Goal: Find specific page/section: Find specific page/section

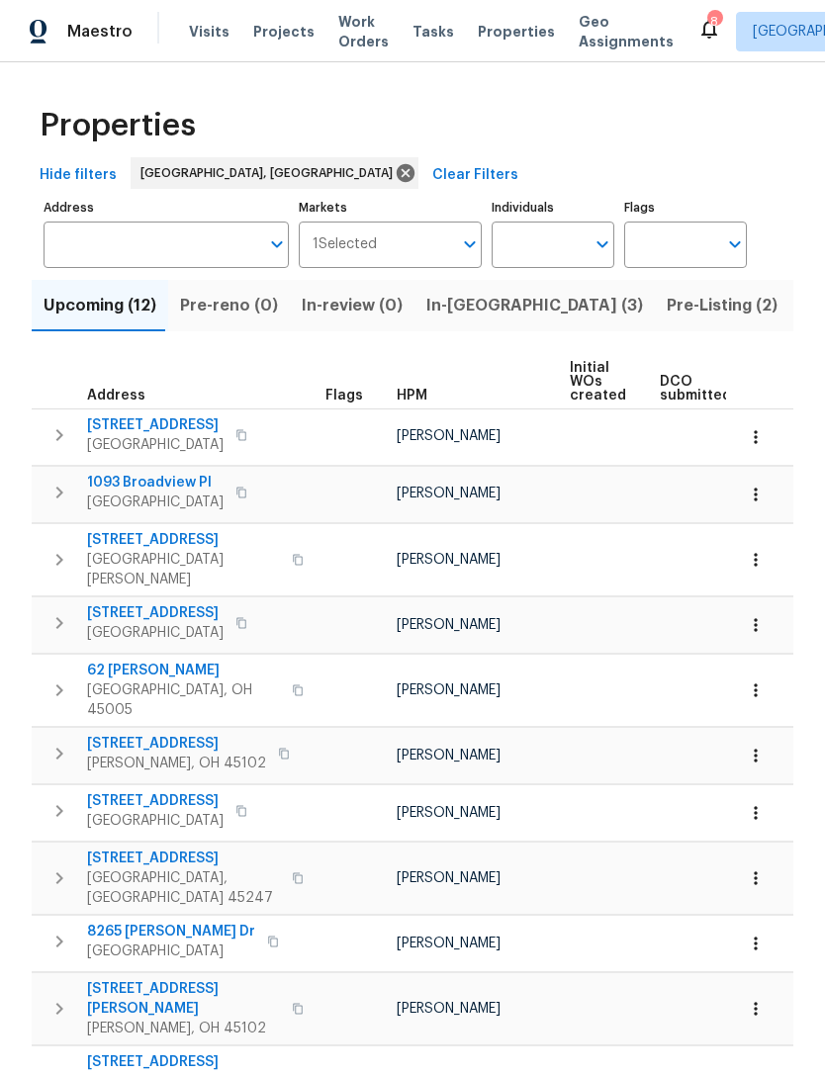
click at [459, 294] on span "In-[GEOGRAPHIC_DATA] (3)" at bounding box center [534, 306] width 217 height 28
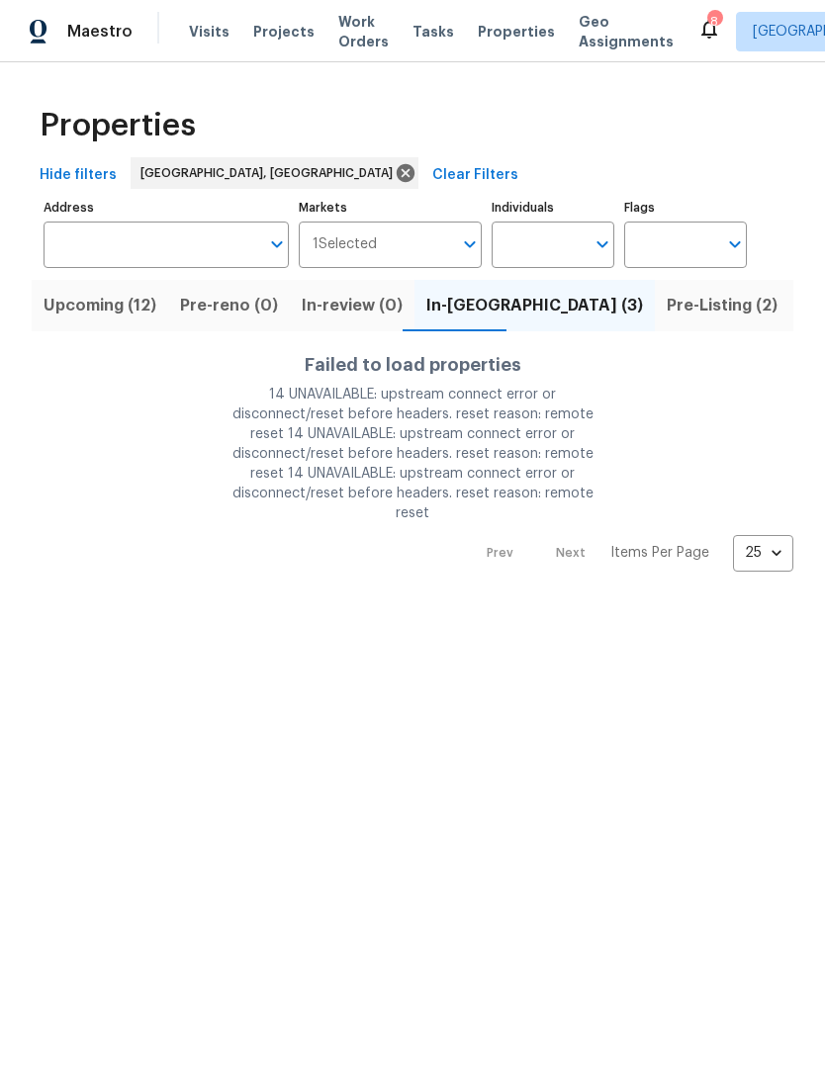
click at [271, 39] on span "Projects" at bounding box center [283, 32] width 61 height 20
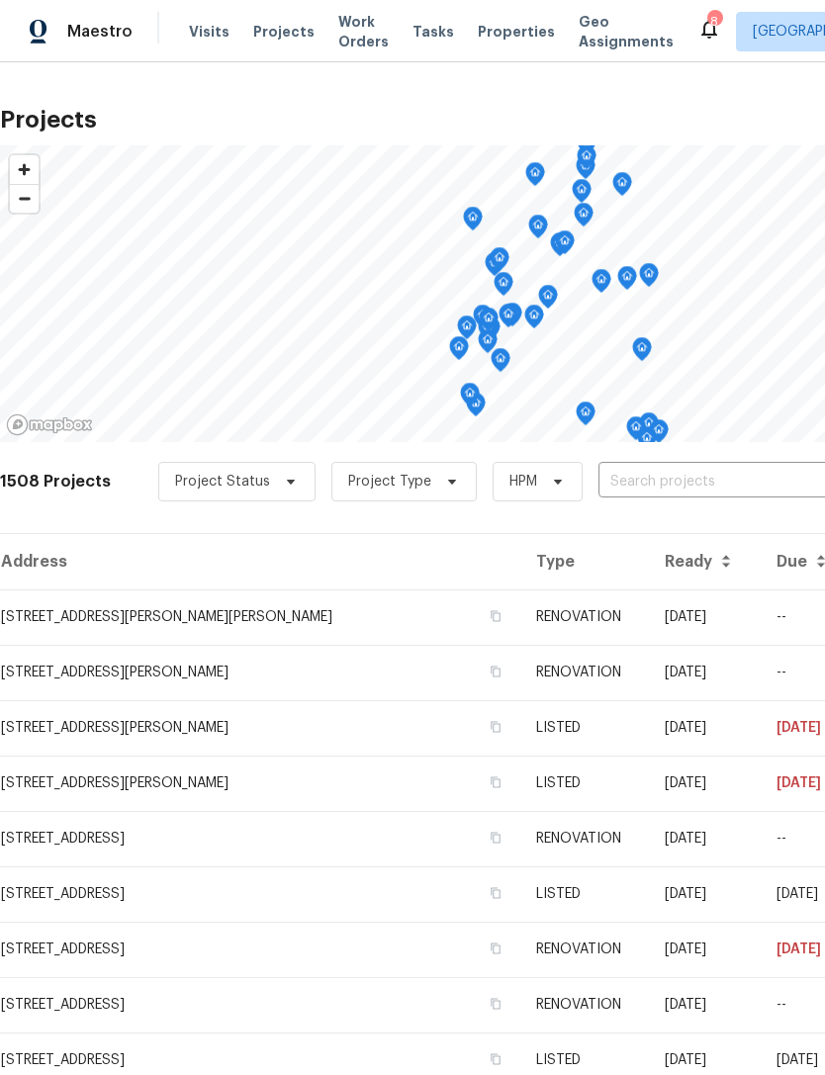
click at [492, 38] on span "Properties" at bounding box center [516, 32] width 77 height 20
